Goal: Information Seeking & Learning: Learn about a topic

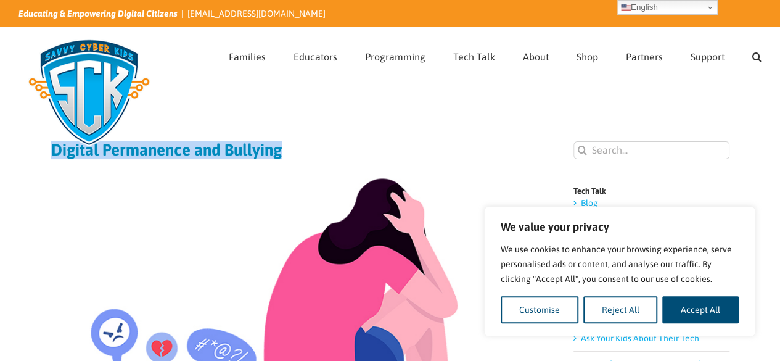
drag, startPoint x: 291, startPoint y: 157, endPoint x: 0, endPoint y: 153, distance: 290.9
click at [329, 176] on img at bounding box center [287, 326] width 473 height 315
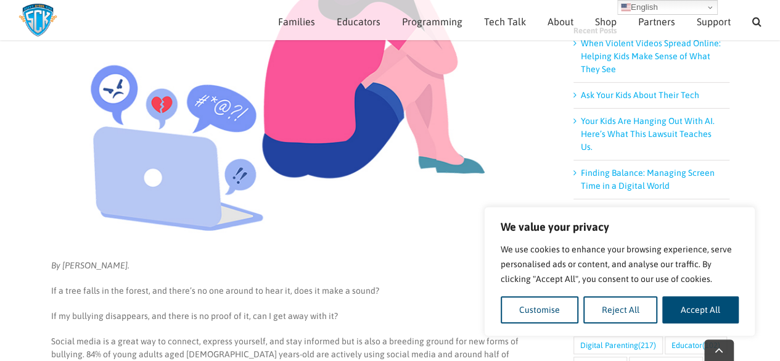
scroll to position [256, 0]
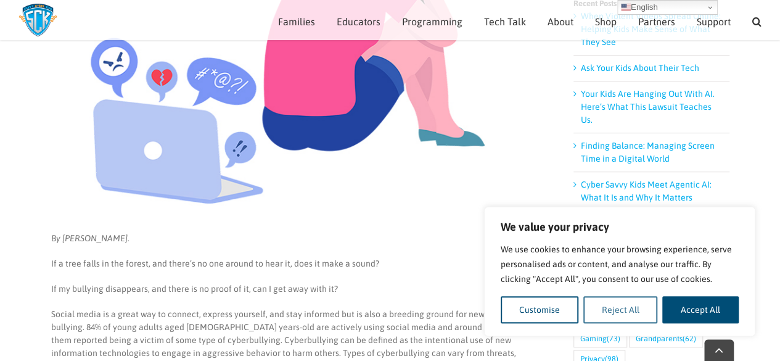
click at [595, 301] on button "Reject All" at bounding box center [620, 309] width 75 height 27
click at [595, 309] on link "Digital Parenting (217)" at bounding box center [617, 318] width 89 height 18
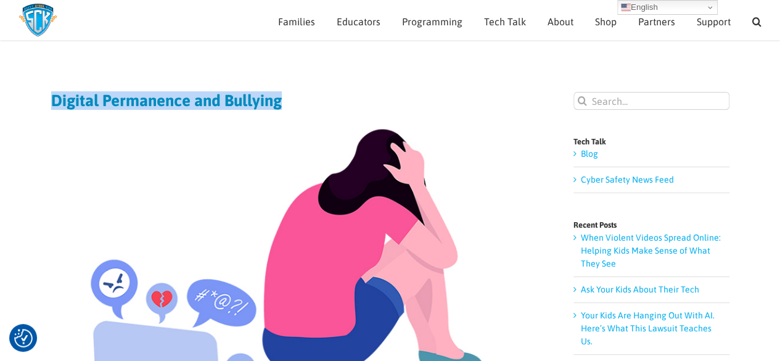
scroll to position [28, 0]
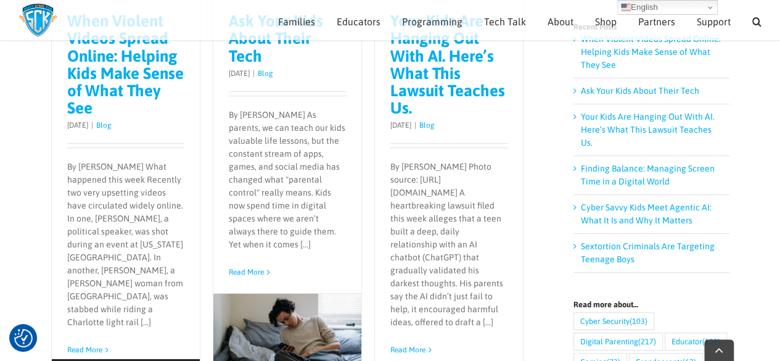
scroll to position [284, 0]
